Goal: Information Seeking & Learning: Learn about a topic

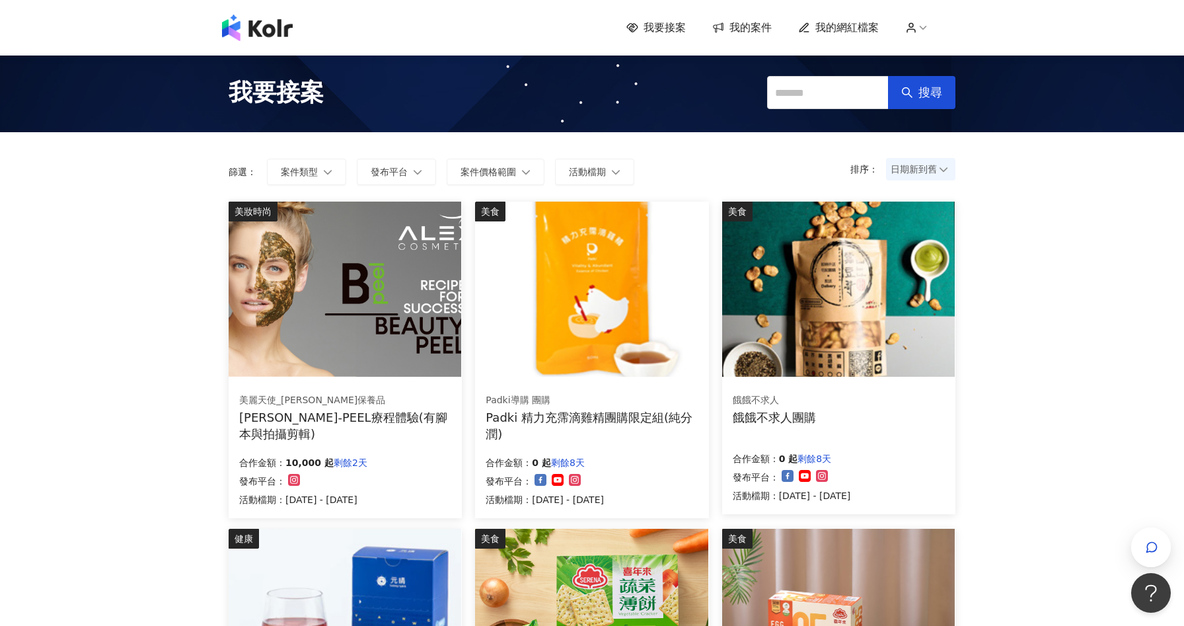
click at [408, 452] on div "合作金額： 10,000 起 剩餘2天 發布平台： 活動檔期：2025/9/15 - 2025/9/30" at bounding box center [345, 480] width 212 height 56
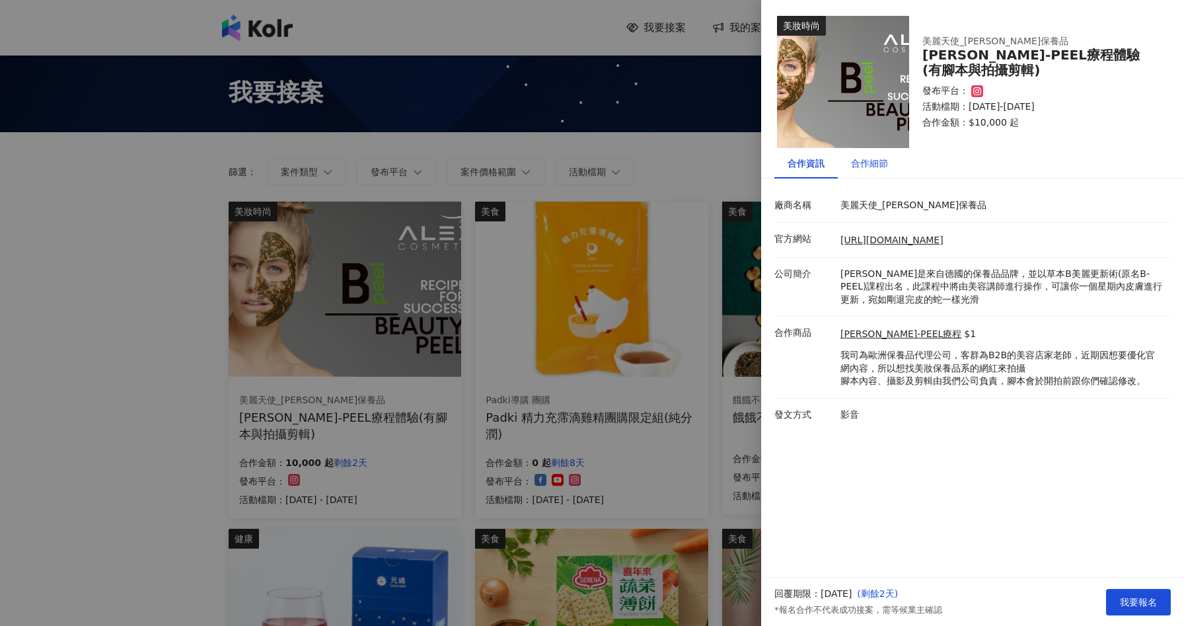
click at [872, 160] on div "合作細節" at bounding box center [869, 163] width 37 height 15
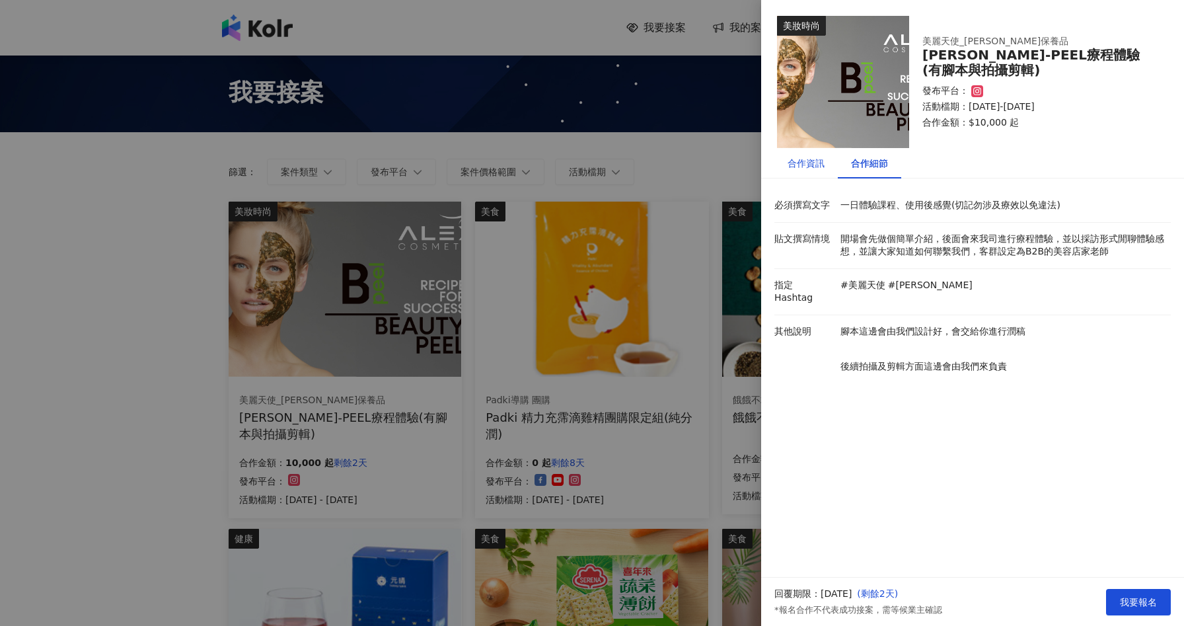
click at [811, 162] on div "合作資訊" at bounding box center [806, 163] width 37 height 15
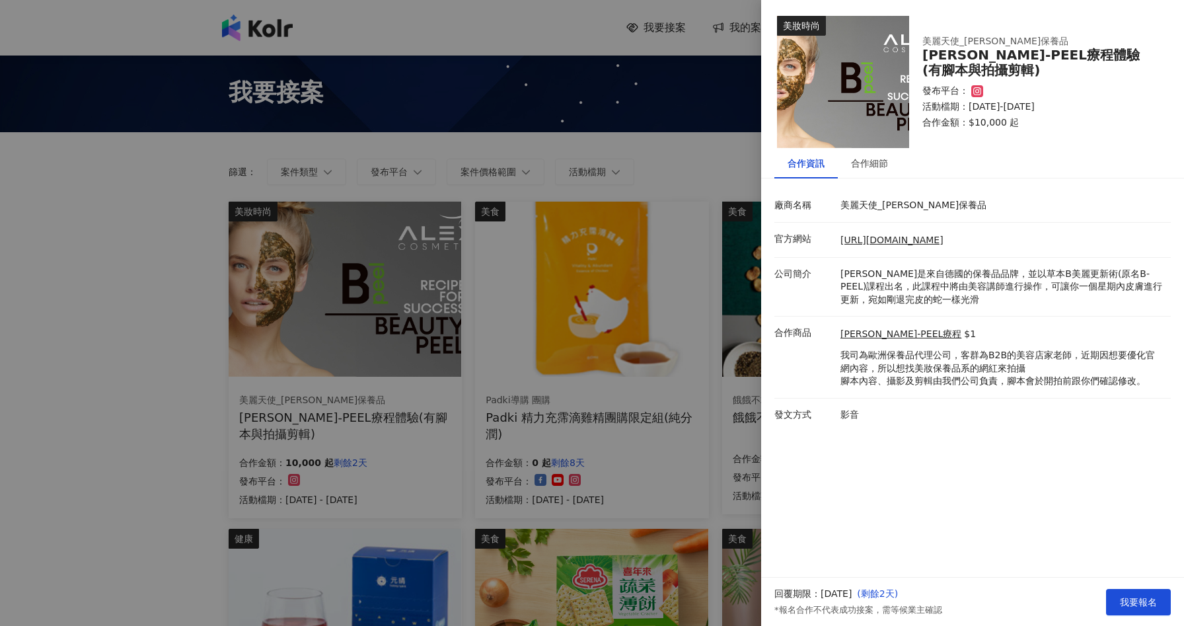
click at [149, 265] on div at bounding box center [592, 313] width 1184 height 626
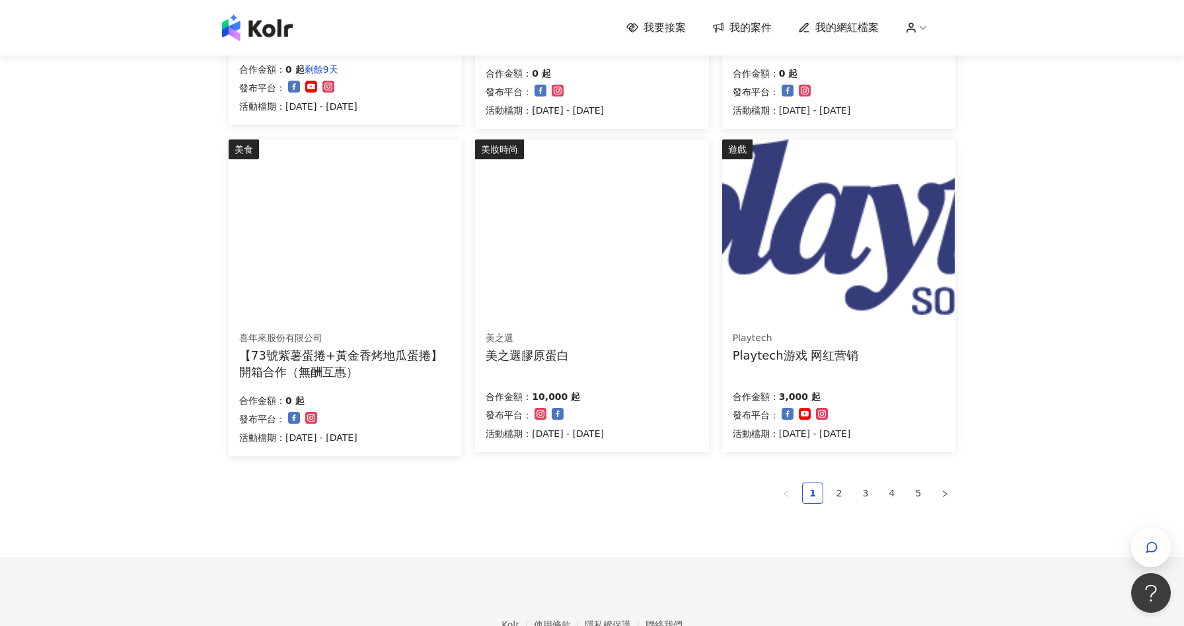
scroll to position [792, 0]
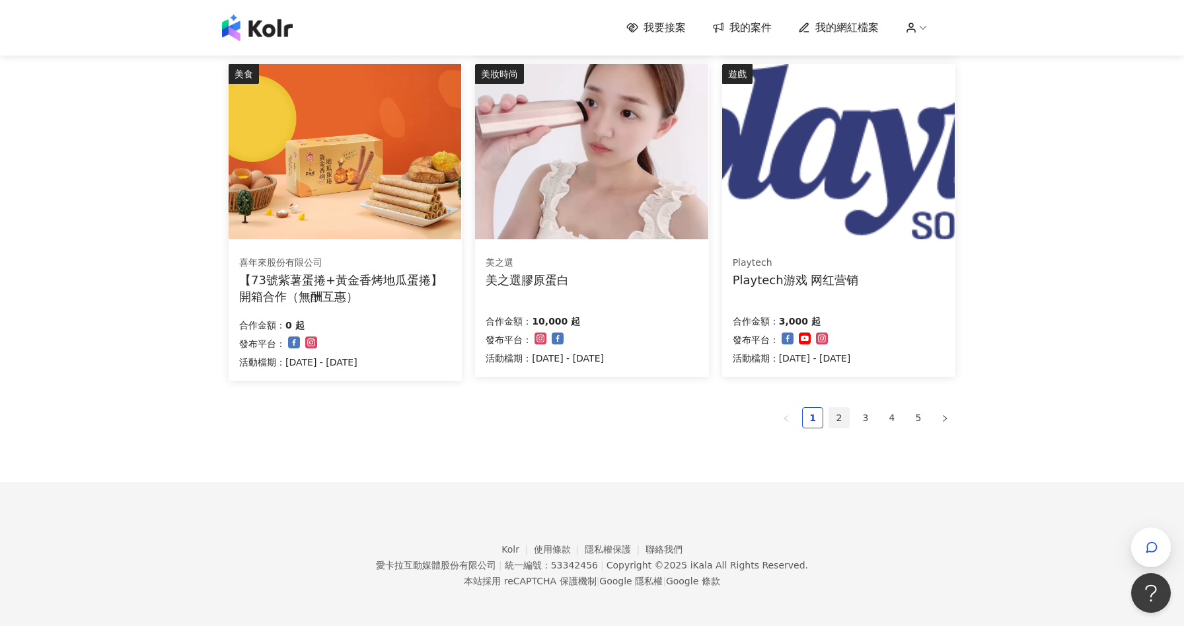
click at [840, 411] on link "2" at bounding box center [839, 418] width 20 height 20
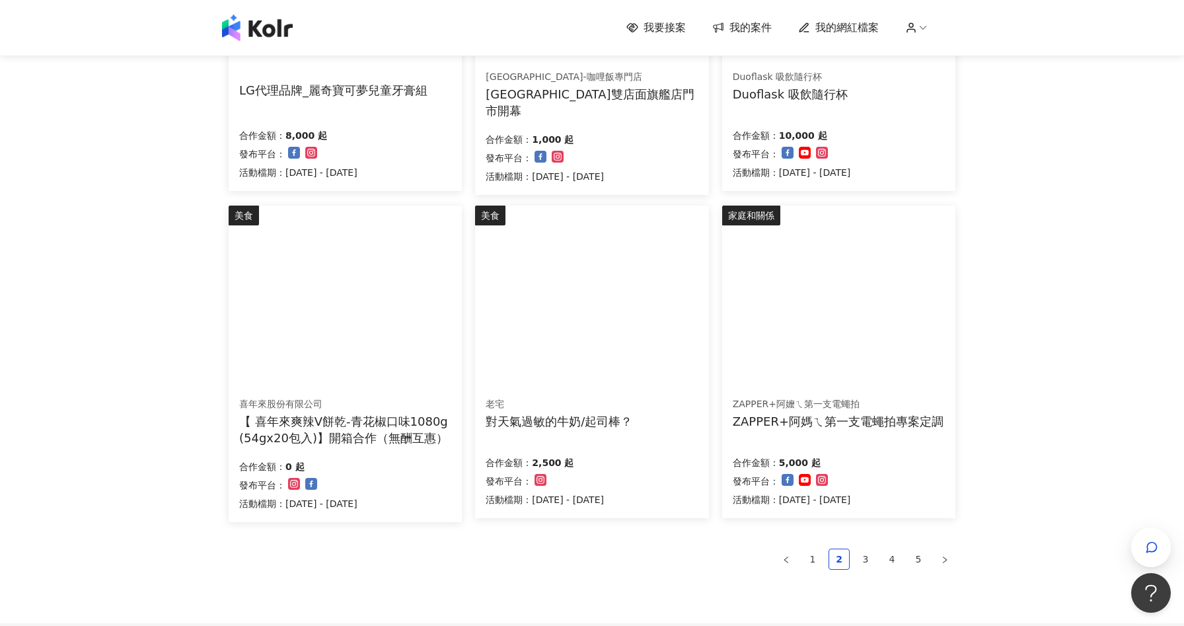
scroll to position [793, 0]
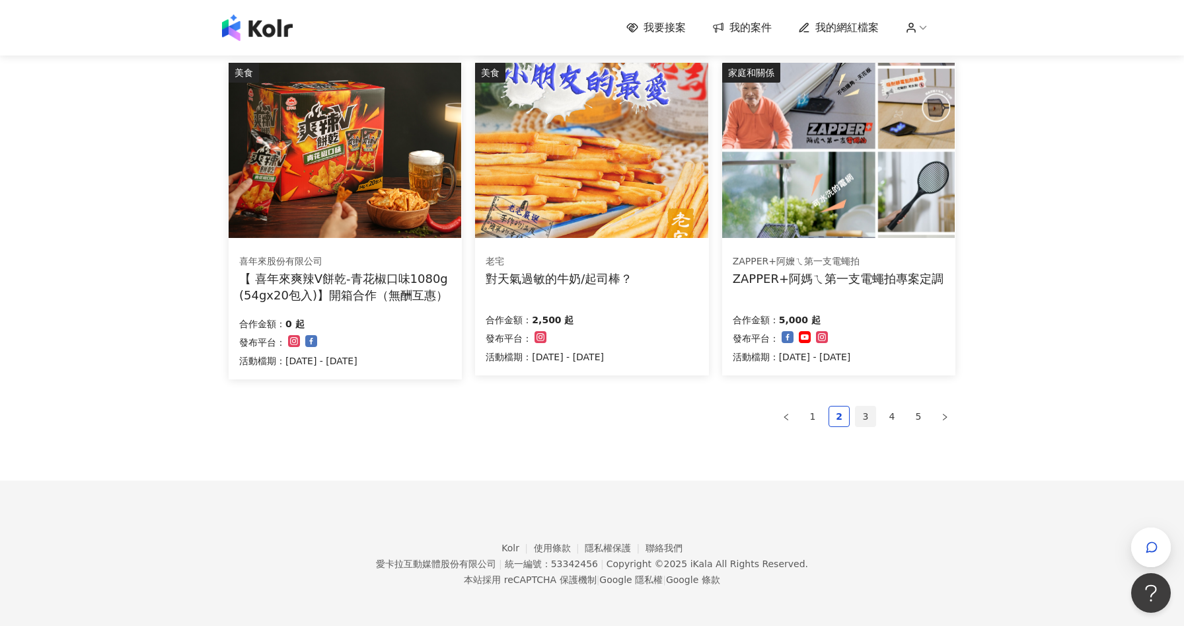
click at [864, 408] on link "3" at bounding box center [866, 416] width 20 height 20
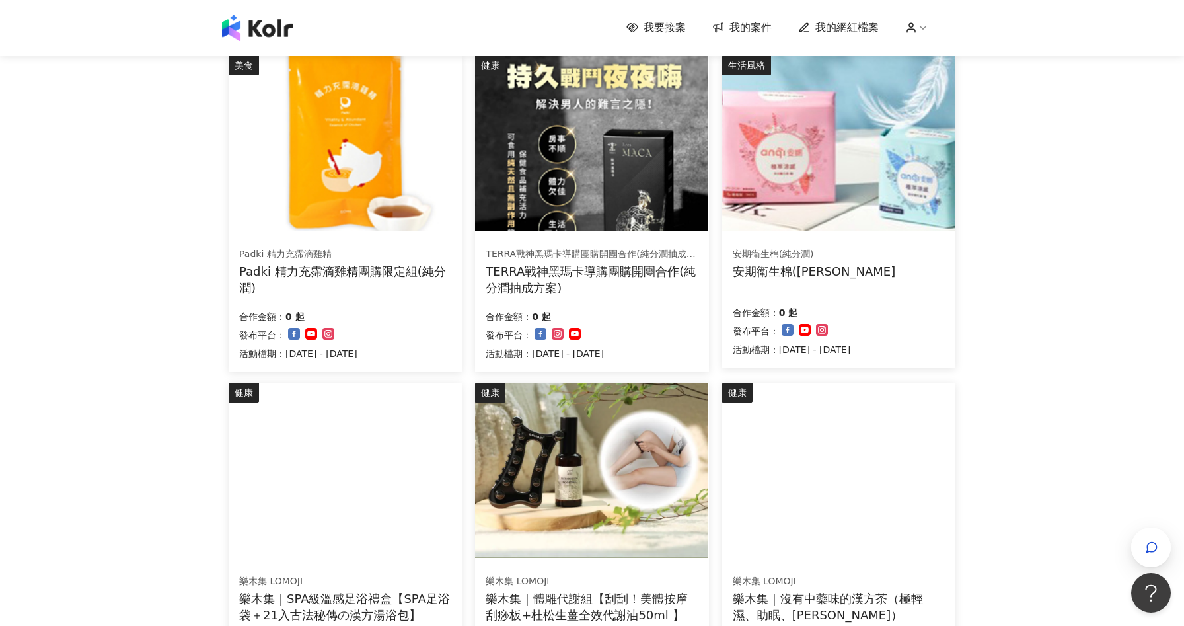
scroll to position [772, 0]
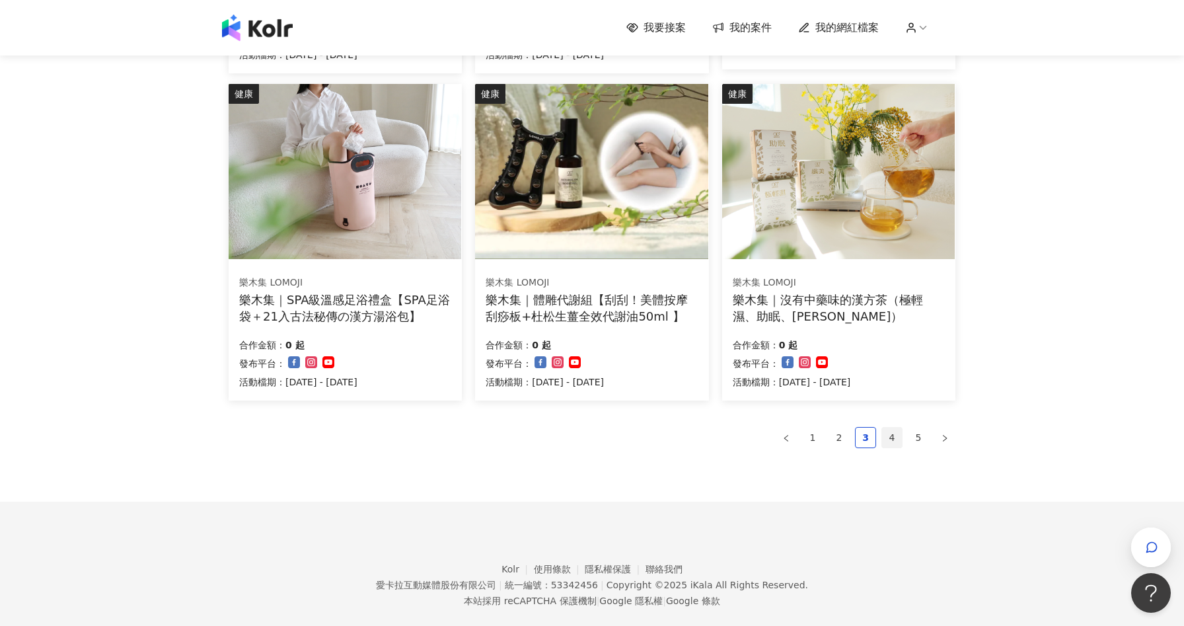
click at [900, 441] on link "4" at bounding box center [892, 438] width 20 height 20
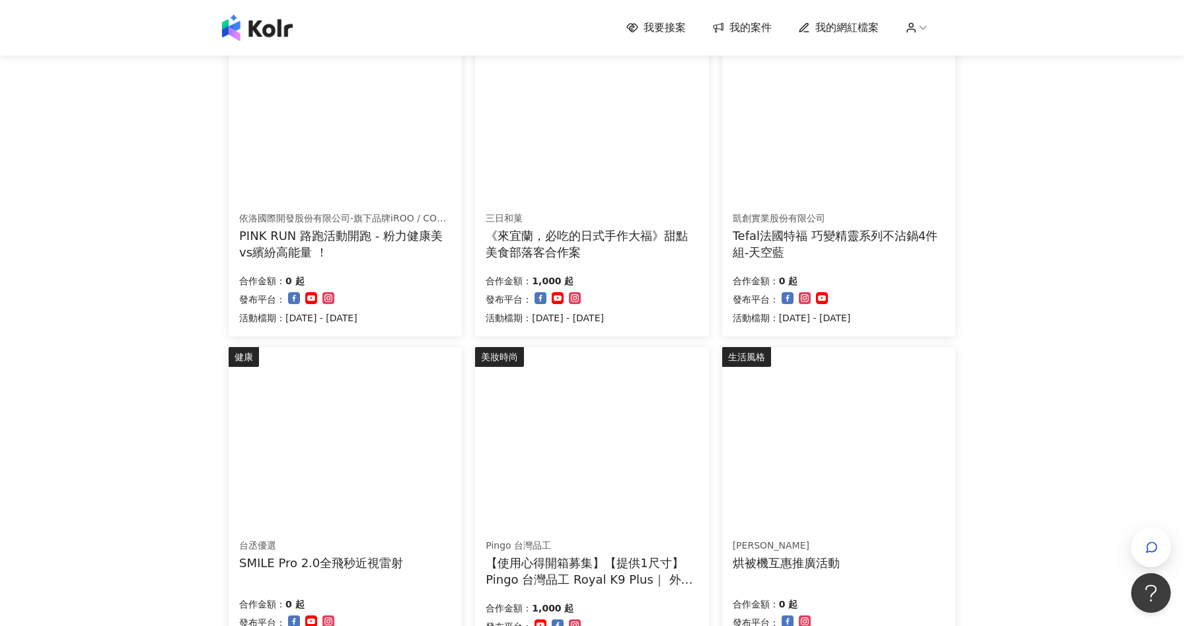
scroll to position [645, 0]
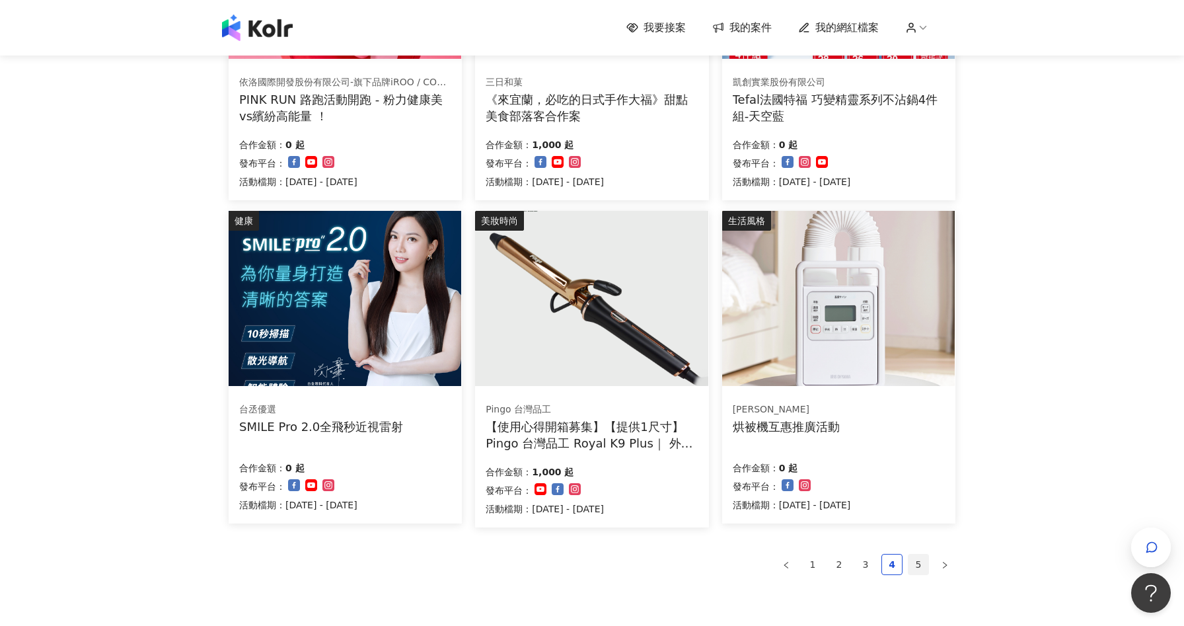
click at [916, 566] on link "5" at bounding box center [919, 564] width 20 height 20
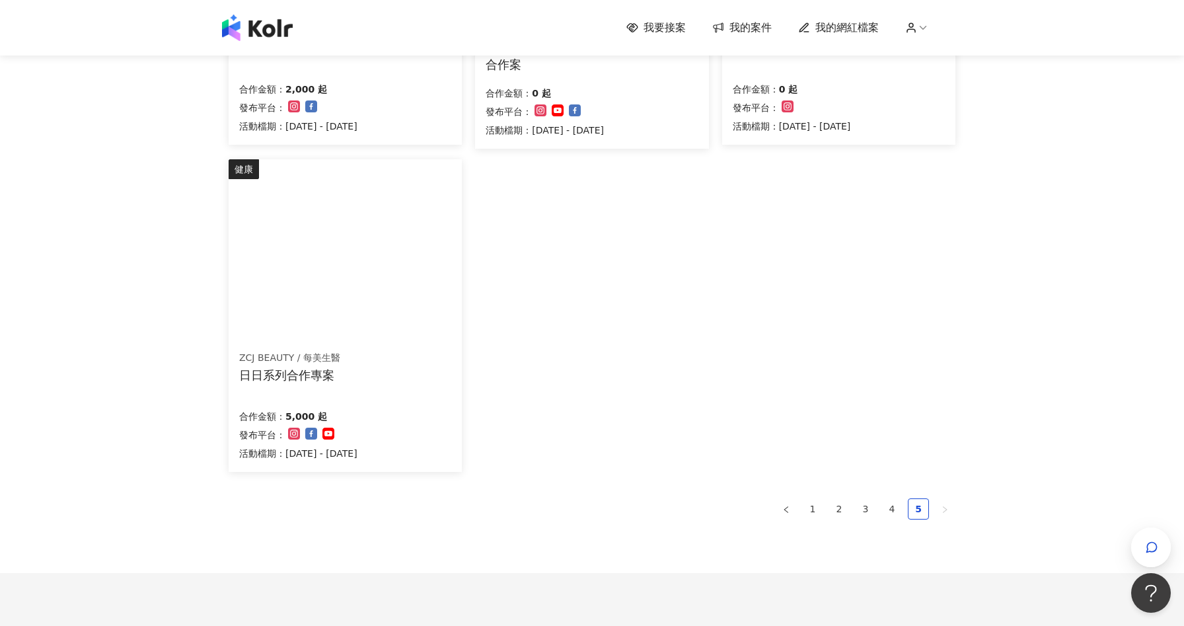
scroll to position [789, 0]
